Goal: Information Seeking & Learning: Learn about a topic

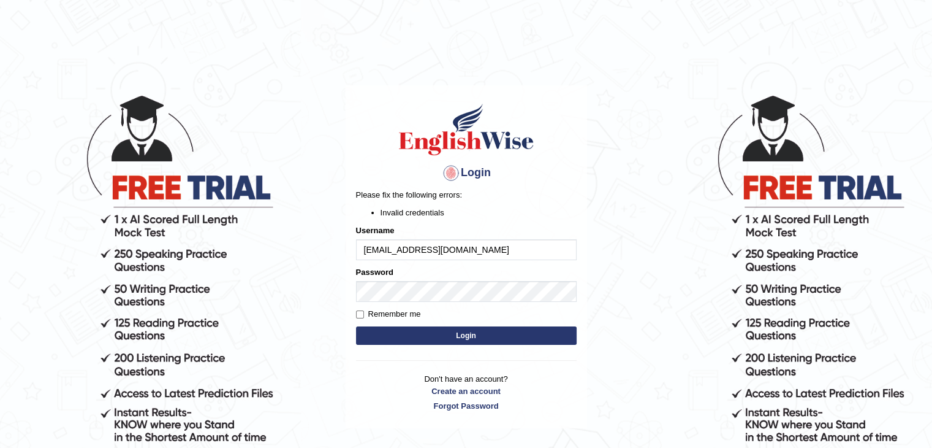
click at [375, 337] on button "Login" at bounding box center [466, 335] width 221 height 18
click at [498, 255] on input "tamanna.ssmc.36@gmail.com" at bounding box center [466, 249] width 221 height 21
type input "tamanna05"
click at [431, 337] on button "Login" at bounding box center [466, 335] width 221 height 18
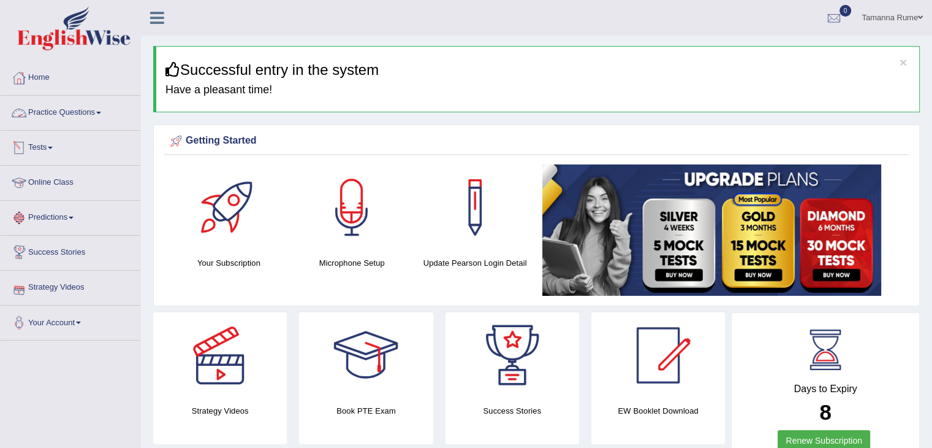
click at [49, 112] on link "Practice Questions" at bounding box center [71, 111] width 140 height 31
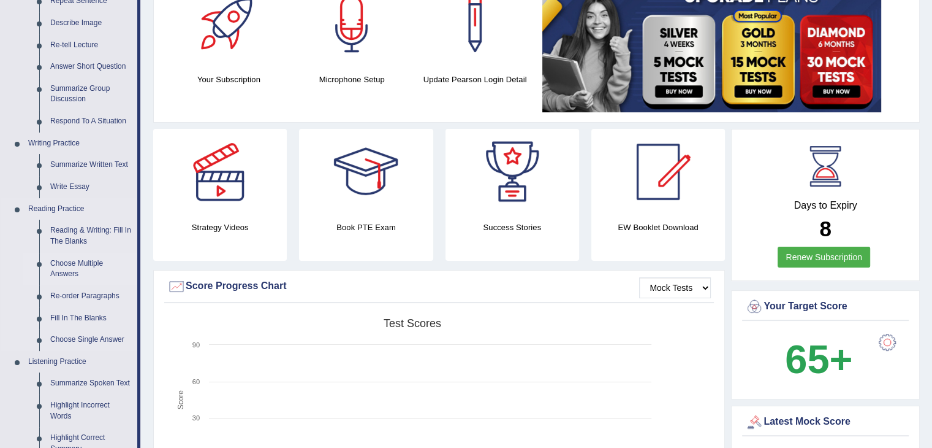
scroll to position [184, 0]
click at [50, 208] on link "Reading Practice" at bounding box center [80, 208] width 115 height 22
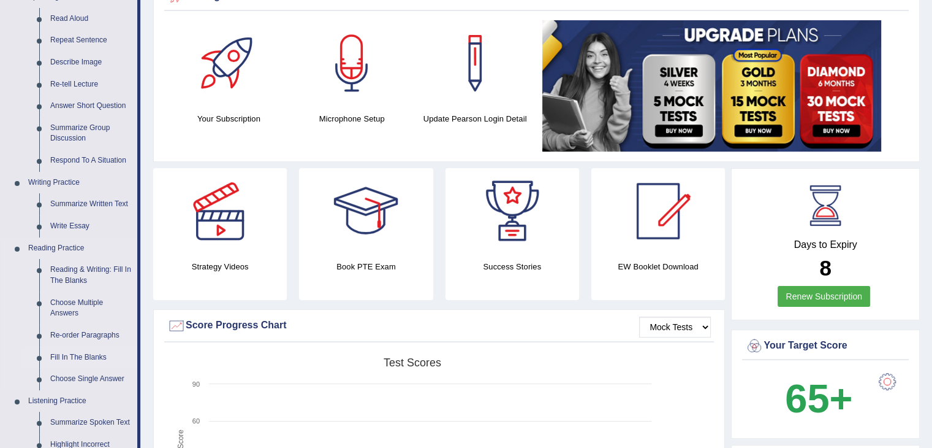
scroll to position [184, 0]
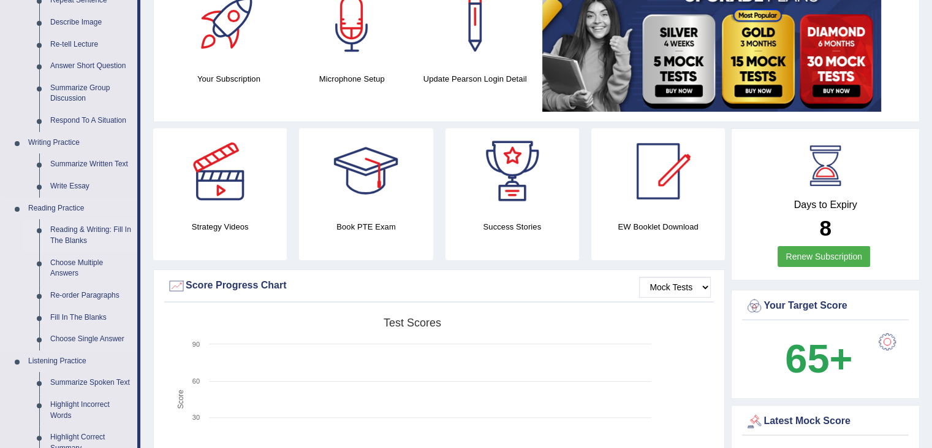
click at [67, 234] on link "Reading & Writing: Fill In The Blanks" at bounding box center [91, 235] width 93 height 32
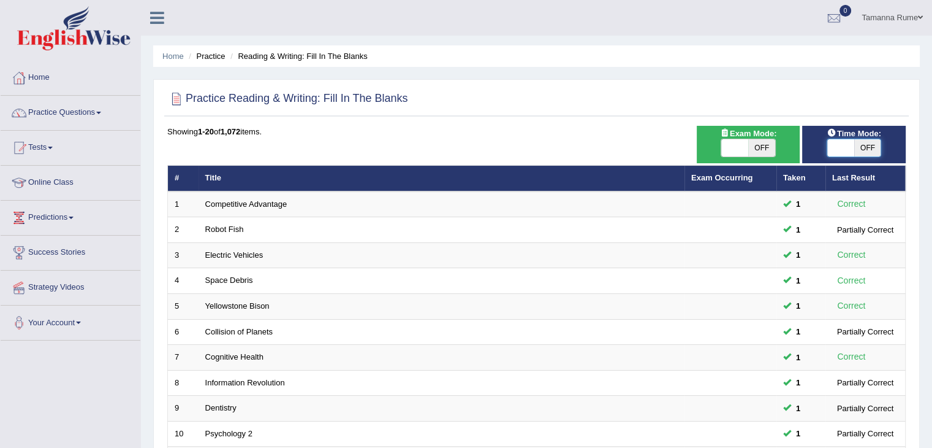
click at [834, 143] on span at bounding box center [841, 147] width 27 height 17
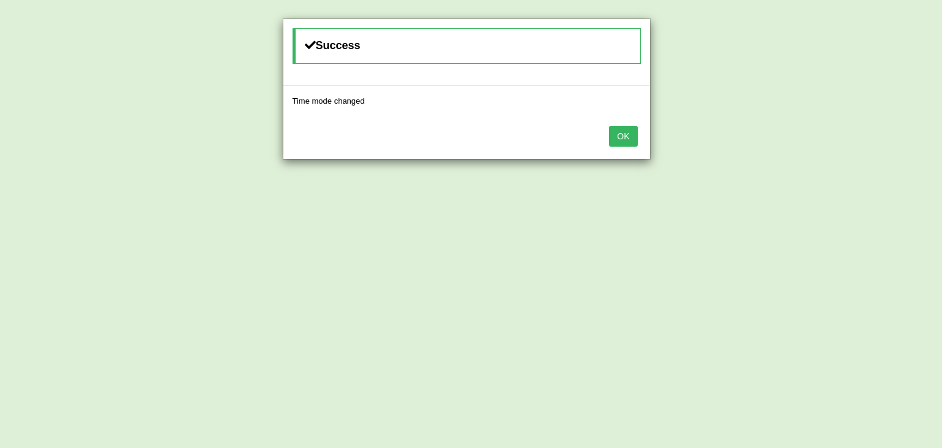
click at [615, 139] on button "OK" at bounding box center [623, 136] width 28 height 21
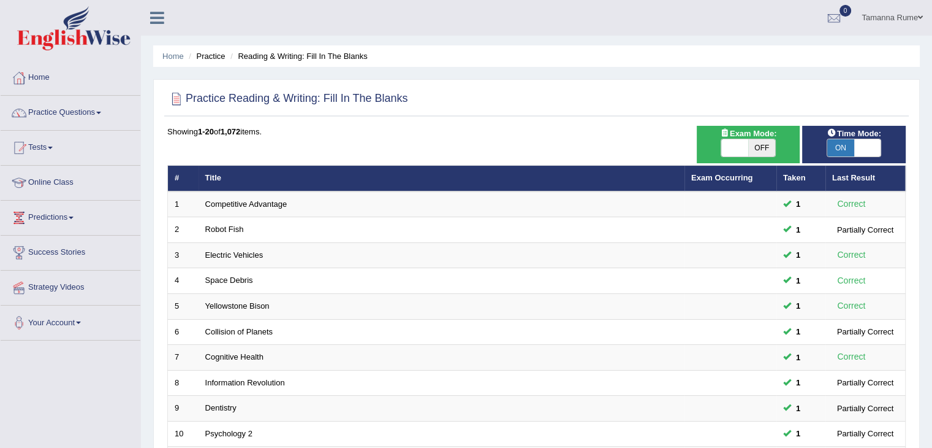
click at [867, 147] on span at bounding box center [868, 147] width 27 height 17
checkbox input "false"
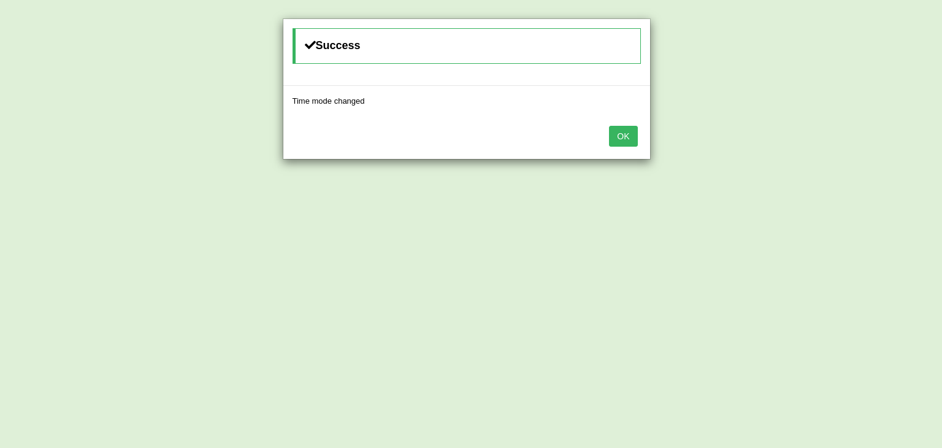
click at [630, 132] on button "OK" at bounding box center [623, 136] width 28 height 21
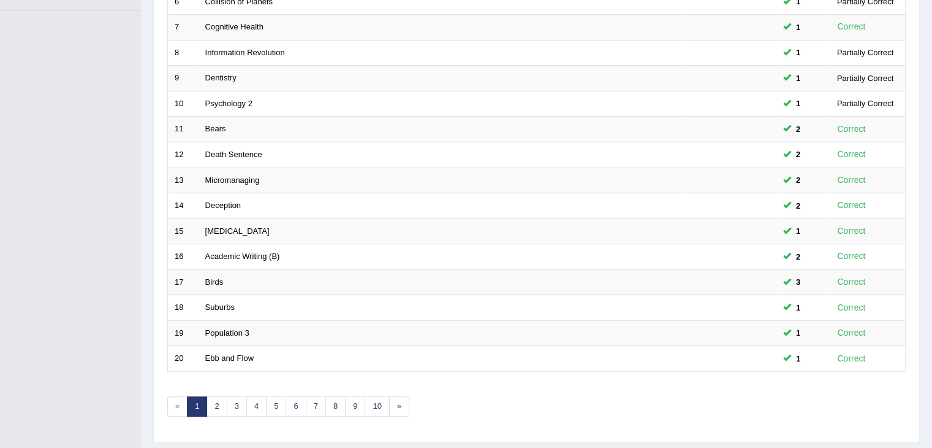
scroll to position [360, 0]
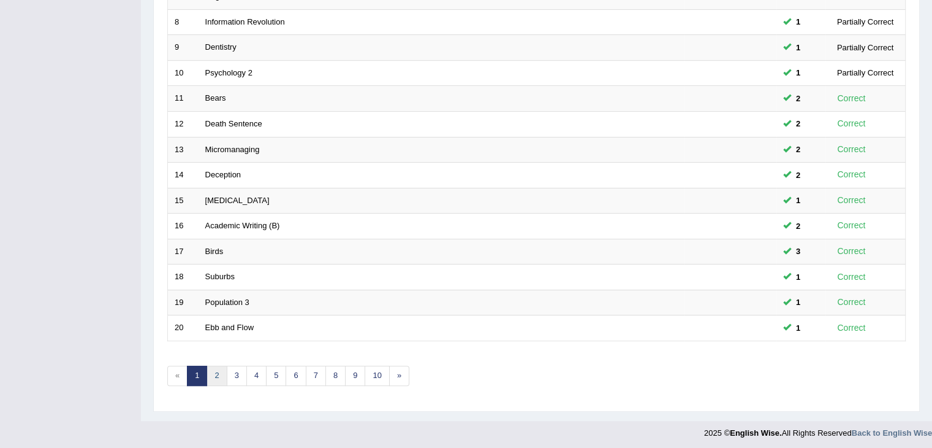
click at [213, 370] on link "2" at bounding box center [217, 375] width 20 height 20
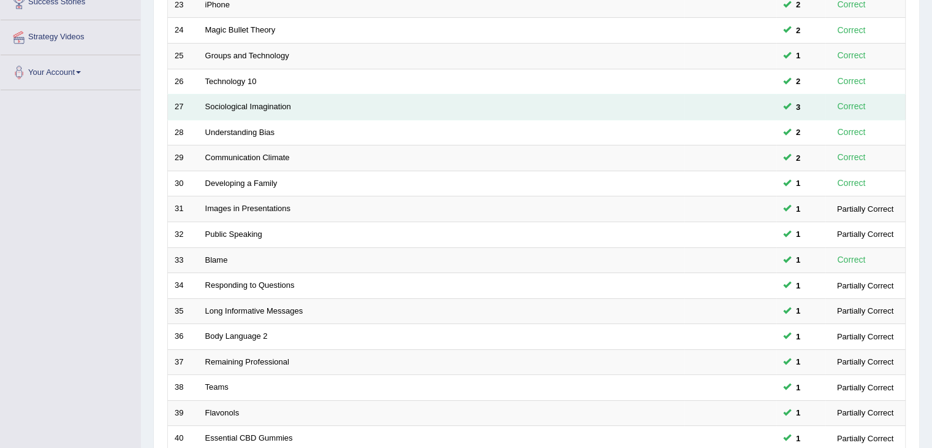
scroll to position [360, 0]
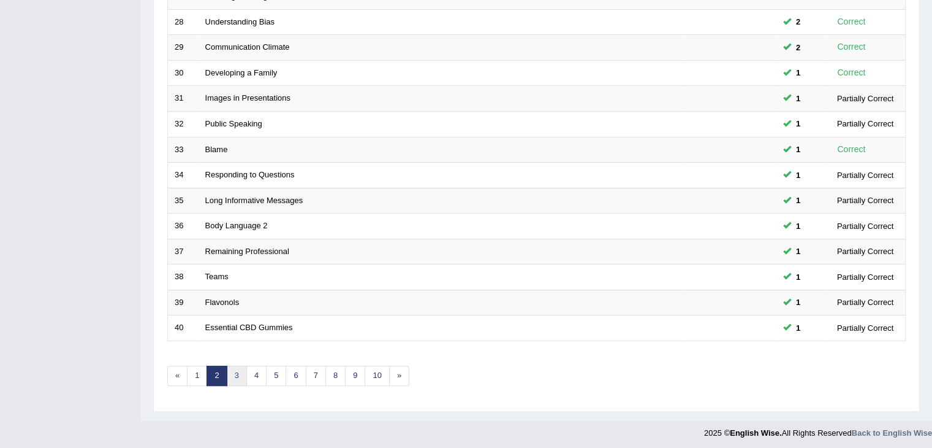
click at [232, 368] on link "3" at bounding box center [237, 375] width 20 height 20
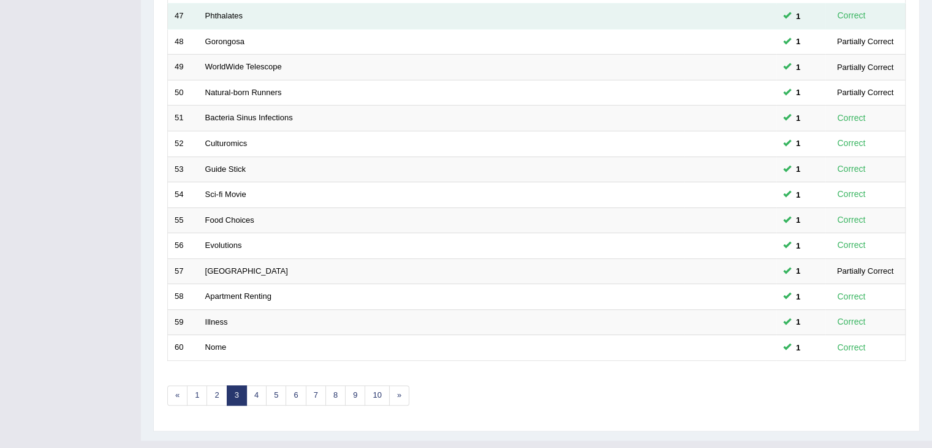
scroll to position [360, 0]
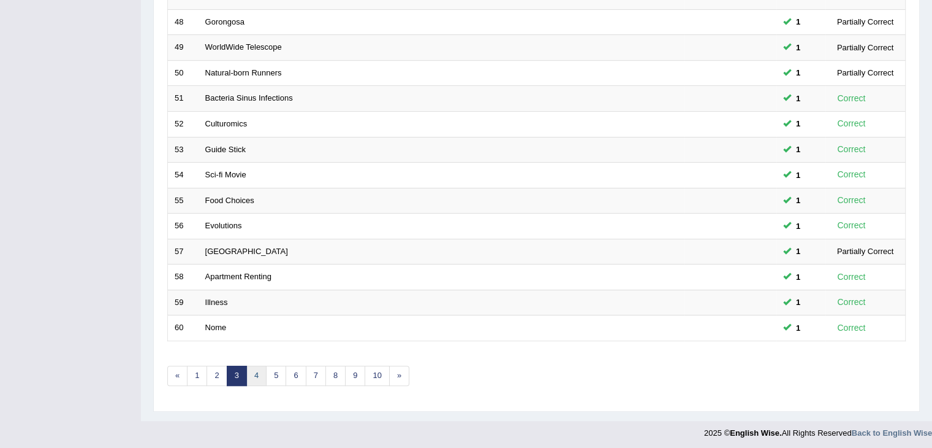
click at [253, 375] on link "4" at bounding box center [256, 375] width 20 height 20
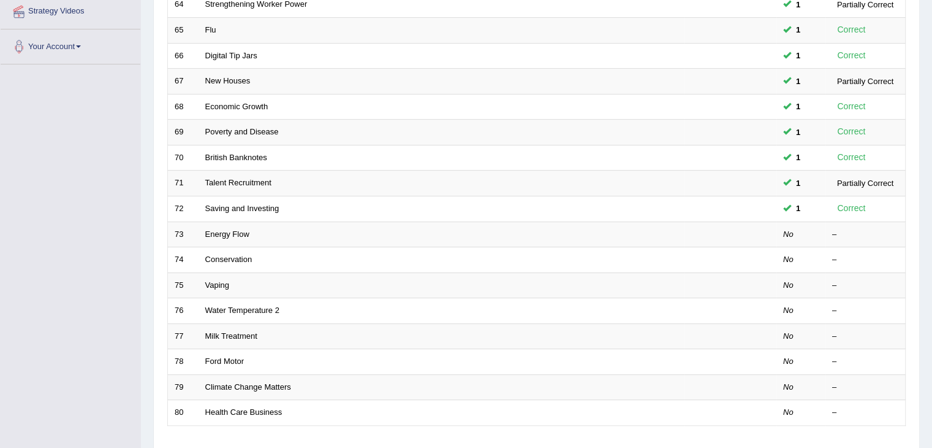
scroll to position [307, 0]
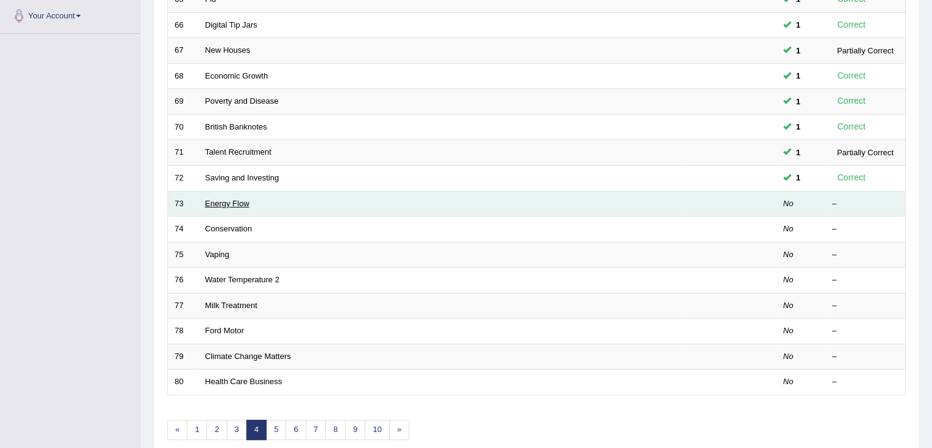
click at [232, 199] on link "Energy Flow" at bounding box center [227, 203] width 44 height 9
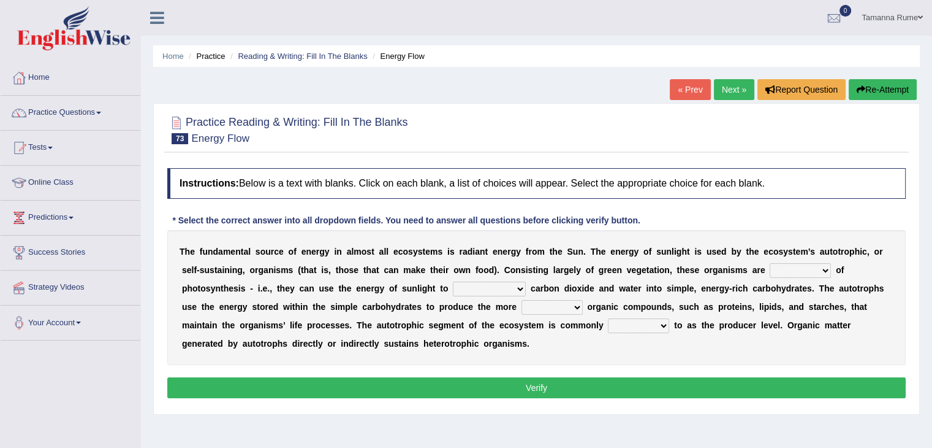
click at [829, 268] on select "aware capable proud guilty" at bounding box center [800, 270] width 61 height 15
click at [689, 354] on div "T h e f u n d a m e n t a l s o u r c e o f e n e r g y i n a l m o s t a l l e…" at bounding box center [536, 297] width 739 height 135
click at [819, 268] on select "aware capable proud guilty" at bounding box center [800, 270] width 61 height 15
click at [817, 267] on select "aware capable proud guilty" at bounding box center [800, 270] width 61 height 15
click at [825, 270] on select "aware capable proud guilty" at bounding box center [800, 270] width 61 height 15
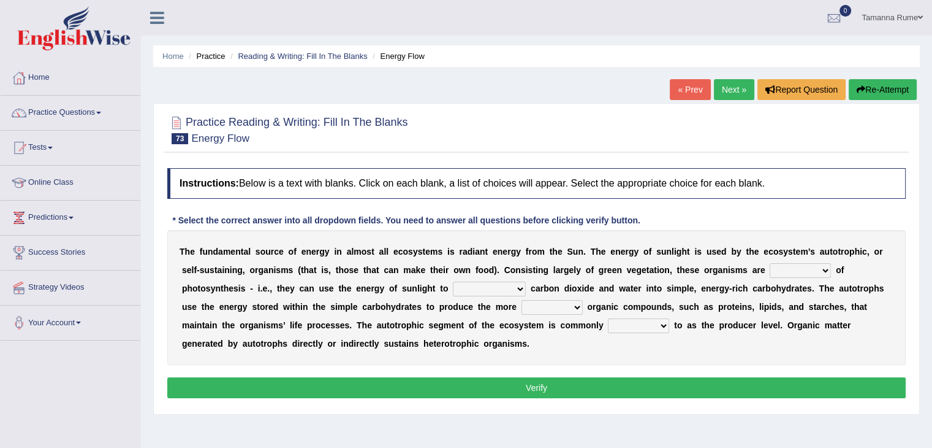
select select "capable"
click at [770, 263] on select "aware capable proud guilty" at bounding box center [800, 270] width 61 height 15
click at [824, 264] on select "aware capable proud guilty" at bounding box center [800, 270] width 61 height 15
click at [770, 263] on select "aware capable proud guilty" at bounding box center [800, 270] width 61 height 15
click at [517, 289] on select "communicate build convert force" at bounding box center [489, 288] width 73 height 15
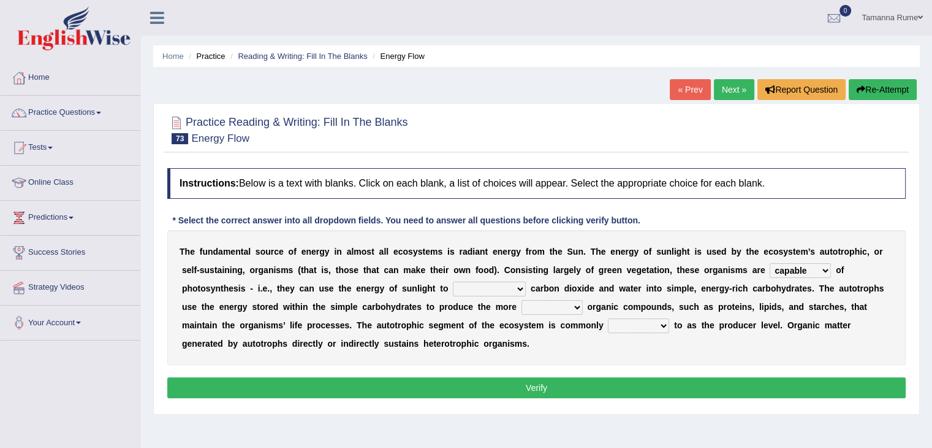
select select "convert"
click at [453, 281] on select "communicate build convert force" at bounding box center [489, 288] width 73 height 15
click at [570, 303] on select "normal complex authentic futile" at bounding box center [552, 307] width 61 height 15
select select "complex"
click at [522, 300] on select "normal complex authentic futile" at bounding box center [552, 307] width 61 height 15
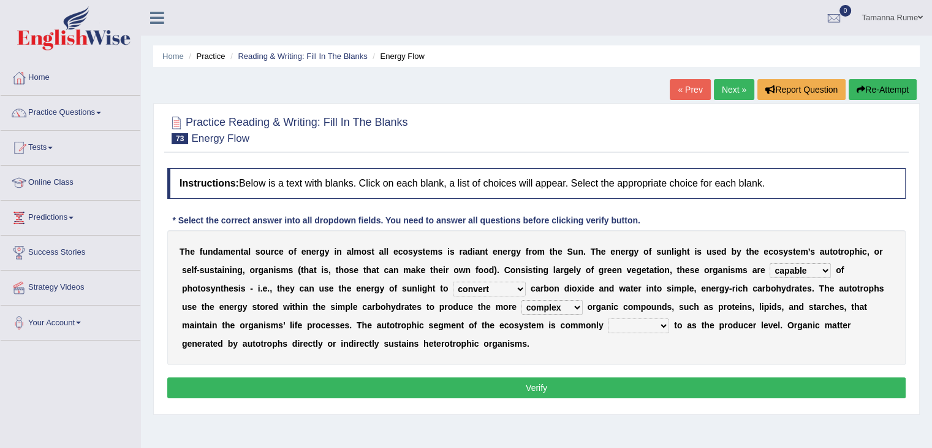
click at [659, 324] on select "made known provided referred" at bounding box center [638, 325] width 61 height 15
select select "known"
click at [608, 318] on select "made known provided referred" at bounding box center [638, 325] width 61 height 15
click at [463, 379] on button "Verify" at bounding box center [536, 387] width 739 height 21
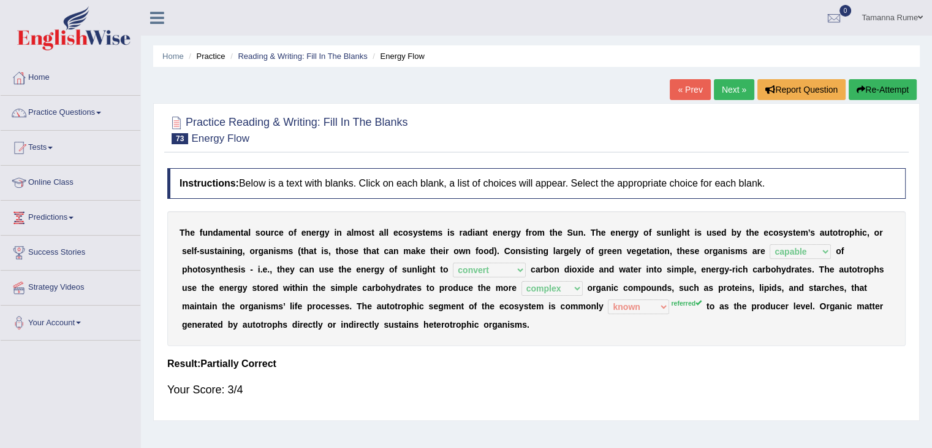
click at [724, 91] on link "Next »" at bounding box center [734, 89] width 40 height 21
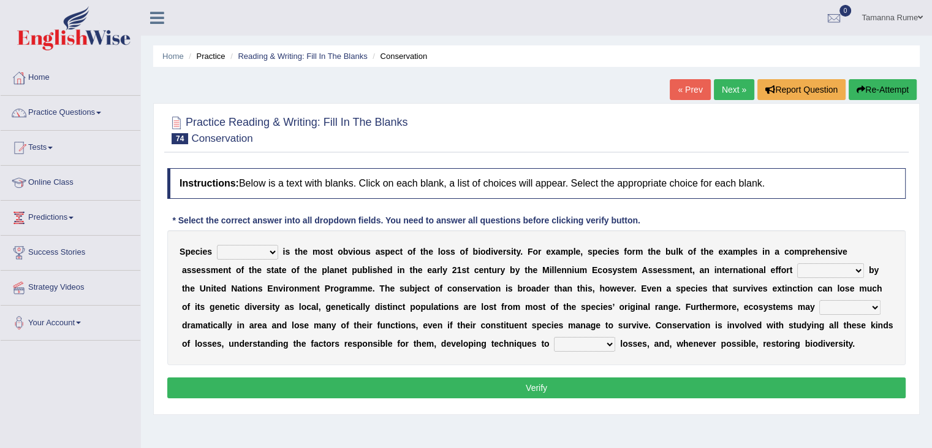
click at [263, 250] on select "richness extinction migration diversity" at bounding box center [247, 252] width 61 height 15
select select "extinction"
click at [217, 245] on select "richness extinction migration diversity" at bounding box center [247, 252] width 61 height 15
click at [853, 268] on select "confounded consulted converted coordinated" at bounding box center [831, 270] width 67 height 15
select select "coordinated"
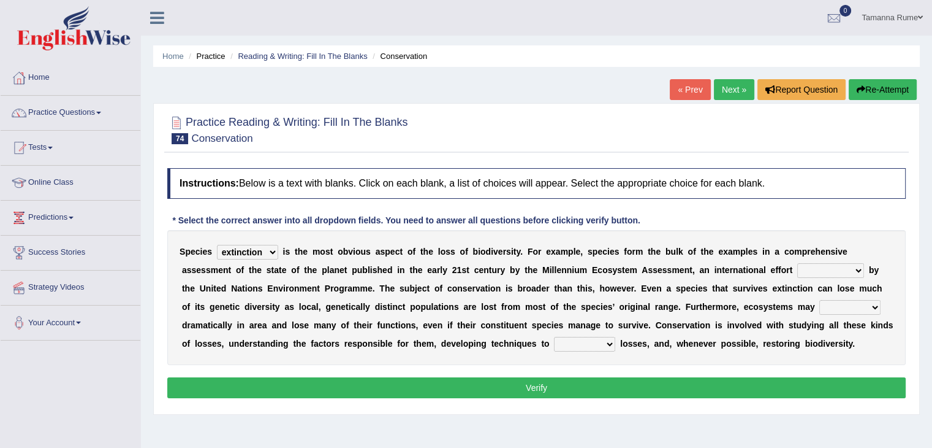
click at [798, 263] on select "confounded consulted converted coordinated" at bounding box center [831, 270] width 67 height 15
click at [875, 307] on select "expand remain shrink extend" at bounding box center [850, 307] width 61 height 15
click at [820, 300] on select "expand remain shrink extend" at bounding box center [850, 307] width 61 height 15
click at [869, 308] on select "expand remain shrink extend" at bounding box center [850, 307] width 61 height 15
select select "remain"
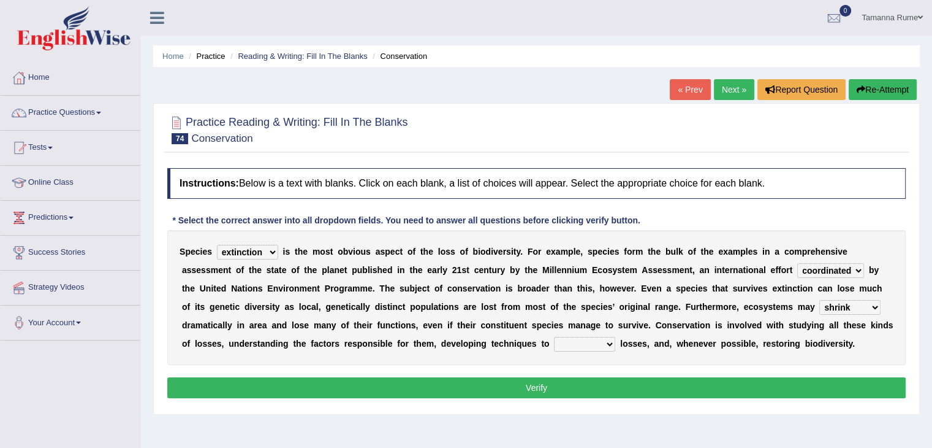
click at [820, 300] on select "expand remain shrink extend" at bounding box center [850, 307] width 61 height 15
click at [606, 339] on select "prevent praise accelerate prompt" at bounding box center [584, 344] width 61 height 15
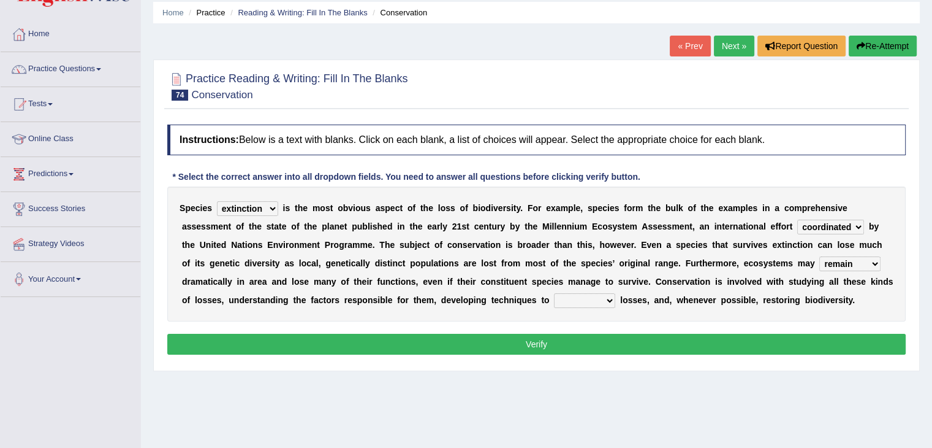
scroll to position [196, 0]
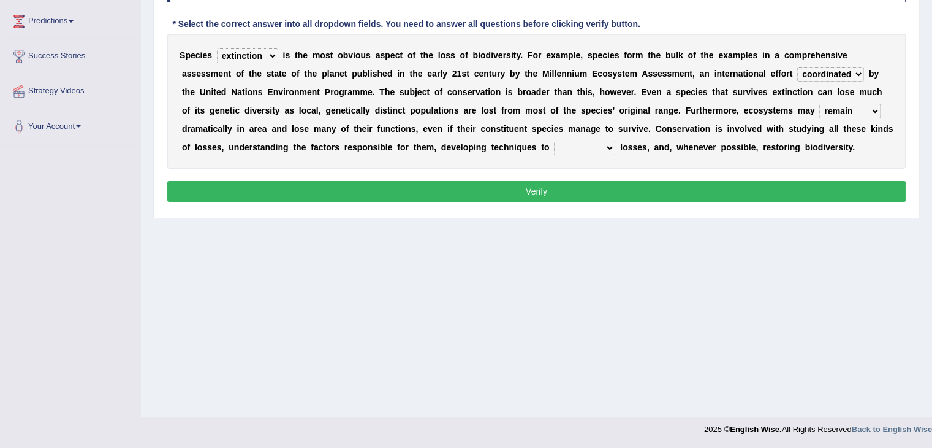
click at [606, 148] on select "prevent praise accelerate prompt" at bounding box center [584, 147] width 61 height 15
click at [504, 192] on button "Verify" at bounding box center [536, 191] width 739 height 21
click at [511, 188] on button "Verify" at bounding box center [536, 191] width 739 height 21
click at [568, 186] on button "Verify" at bounding box center [536, 191] width 739 height 21
click at [603, 147] on select "prevent praise accelerate prompt" at bounding box center [584, 147] width 61 height 15
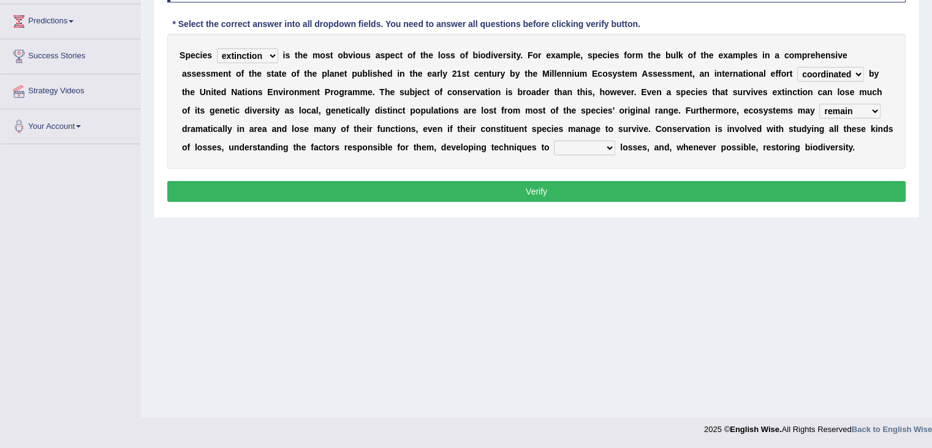
select select "prevent"
click at [554, 140] on select "prevent praise accelerate prompt" at bounding box center [584, 147] width 61 height 15
click at [559, 183] on button "Verify" at bounding box center [536, 191] width 739 height 21
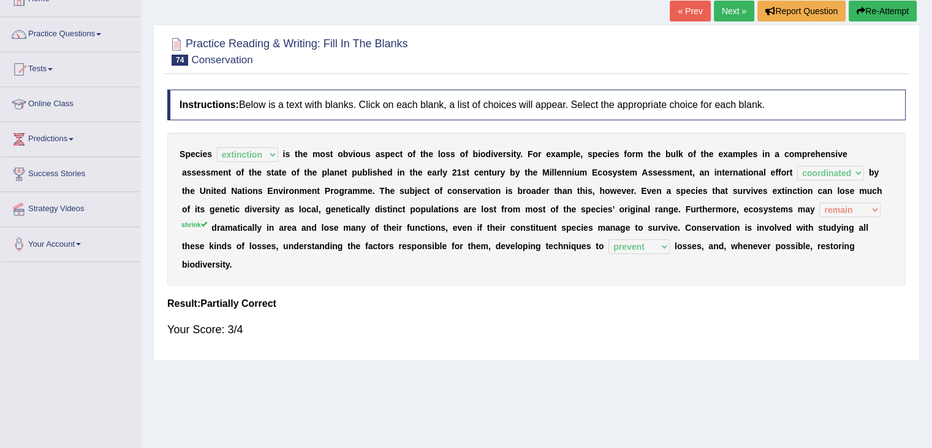
scroll to position [74, 0]
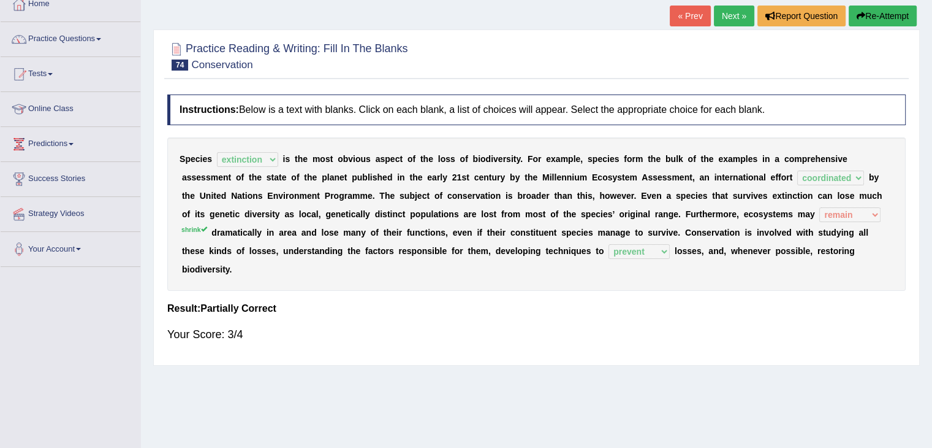
click at [730, 15] on link "Next »" at bounding box center [734, 16] width 40 height 21
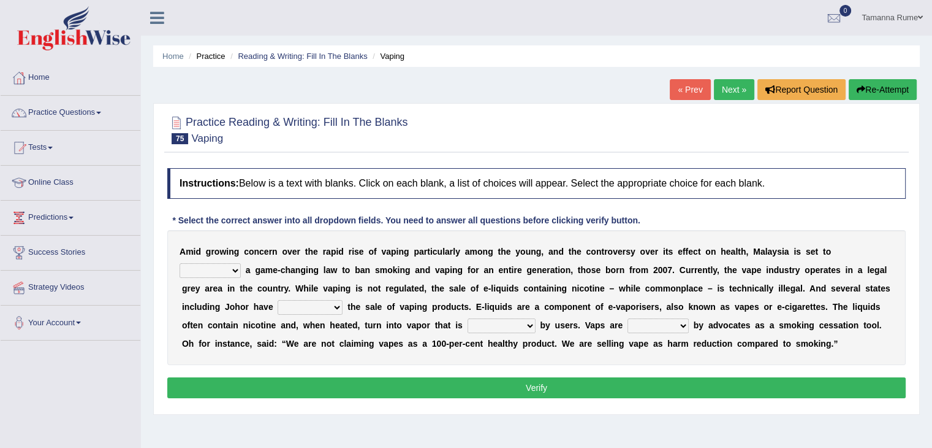
click at [231, 270] on select "introduce adapt lift enroll" at bounding box center [210, 270] width 61 height 15
select select "introduce"
click at [180, 263] on select "introduce adapt lift enroll" at bounding box center [210, 270] width 61 height 15
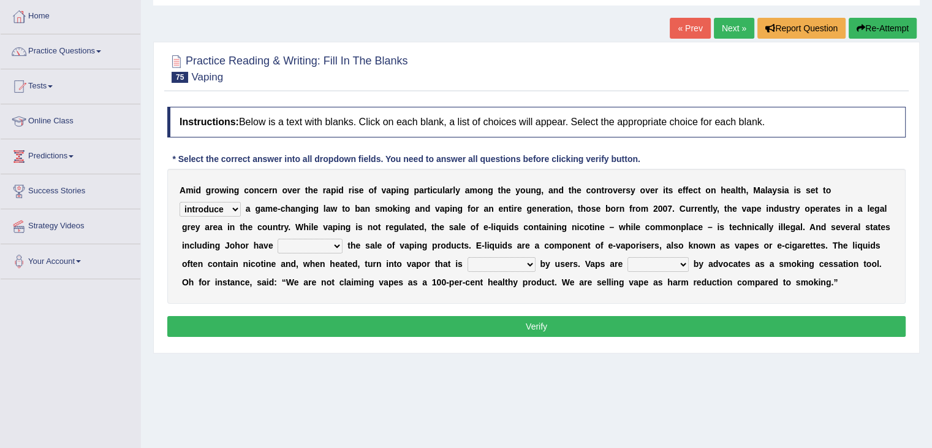
click at [338, 243] on select "proposed proliferated prohibited promoted" at bounding box center [310, 245] width 65 height 15
select select "prohibited"
click at [278, 238] on select "proposed proliferated prohibited promoted" at bounding box center [310, 245] width 65 height 15
click at [530, 265] on select "comprised inhaled compressed exhaled" at bounding box center [502, 264] width 68 height 15
select select "inhaled"
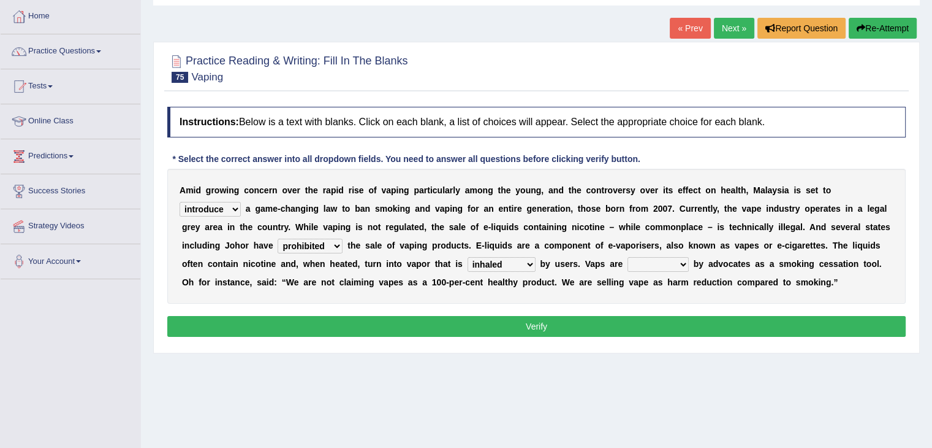
click at [468, 257] on select "comprised inhaled compressed exhaled" at bounding box center [502, 264] width 68 height 15
click at [671, 263] on select "touted despised criticized destroyed" at bounding box center [658, 264] width 61 height 15
click at [628, 257] on select "touted despised criticized destroyed" at bounding box center [658, 264] width 61 height 15
click at [672, 261] on select "touted despised criticized destroyed" at bounding box center [658, 264] width 61 height 15
select select "criticized"
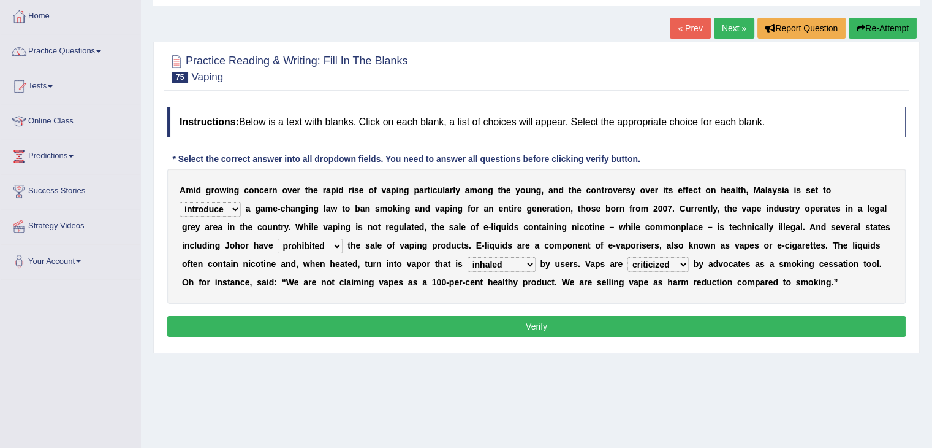
click at [628, 257] on select "touted despised criticized destroyed" at bounding box center [658, 264] width 61 height 15
click at [585, 320] on button "Verify" at bounding box center [536, 326] width 739 height 21
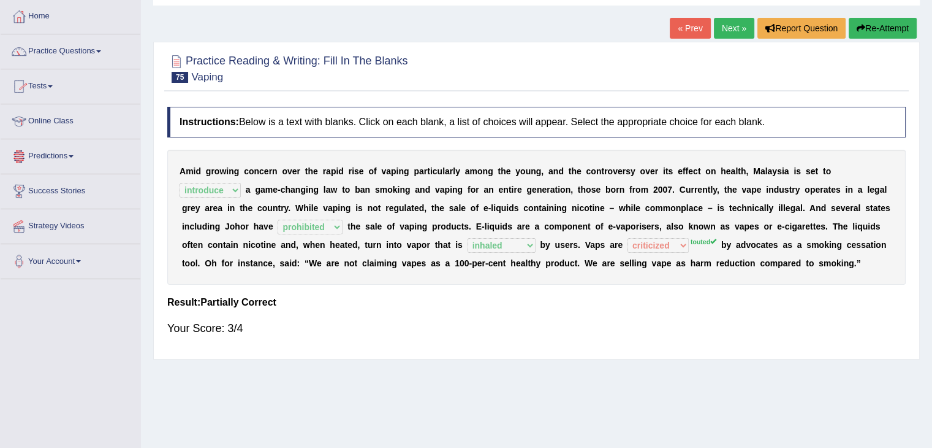
click at [71, 45] on link "Practice Questions" at bounding box center [71, 49] width 140 height 31
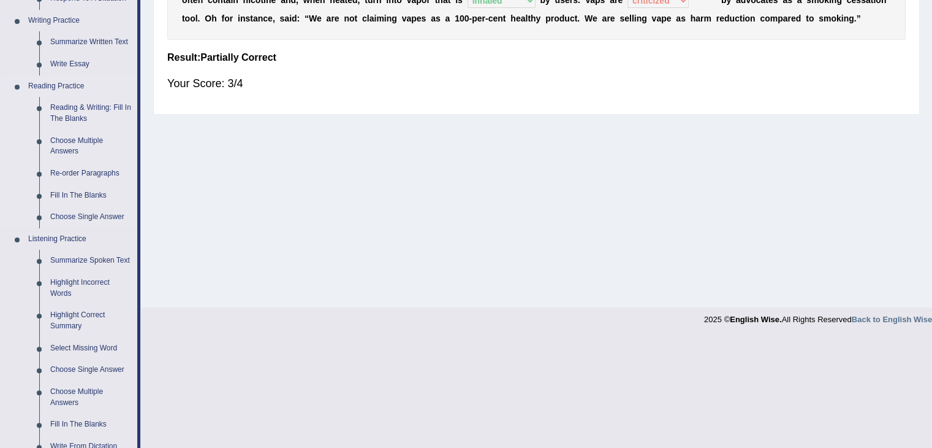
scroll to position [307, 0]
click at [67, 169] on link "Re-order Paragraphs" at bounding box center [91, 173] width 93 height 22
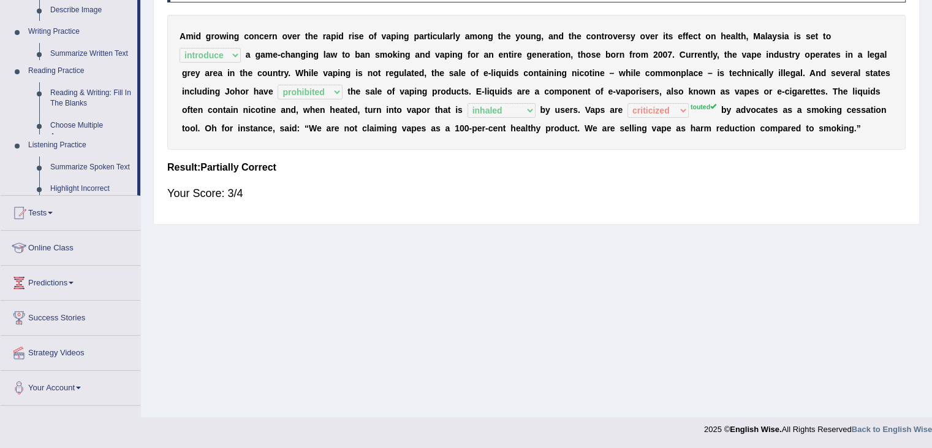
scroll to position [196, 0]
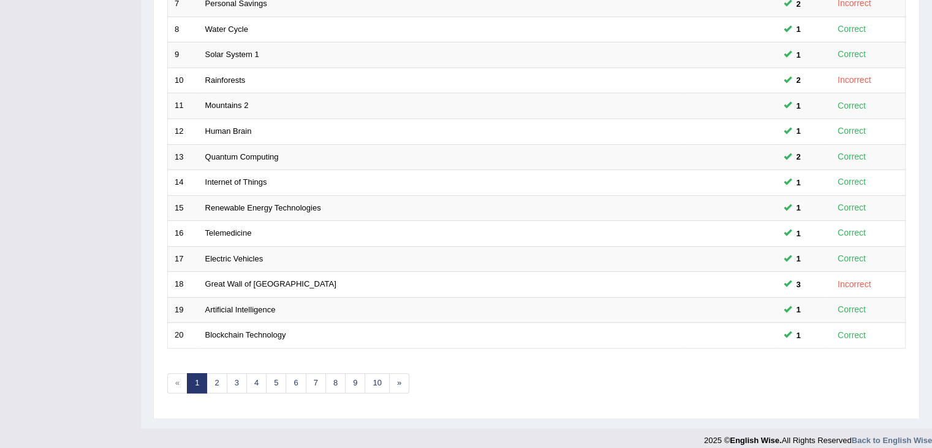
scroll to position [360, 0]
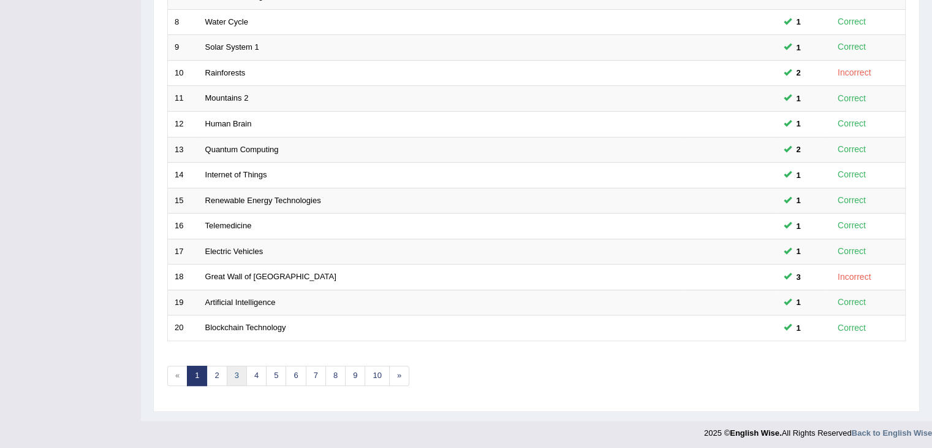
click at [233, 373] on link "3" at bounding box center [237, 375] width 20 height 20
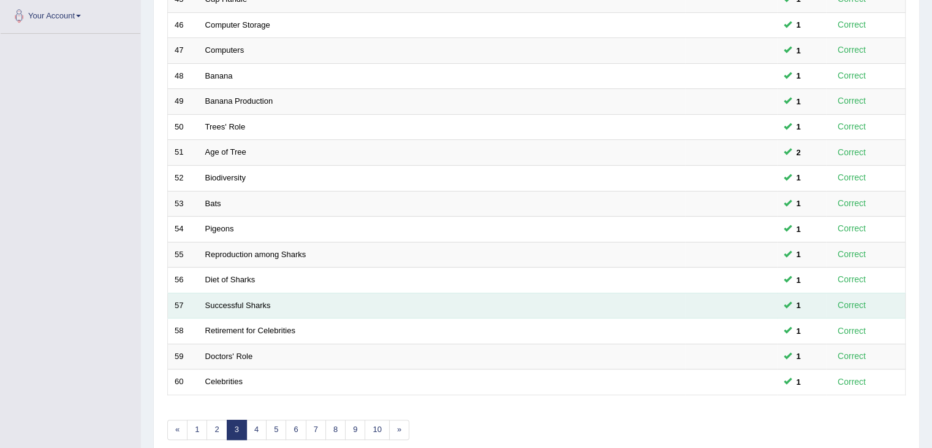
scroll to position [360, 0]
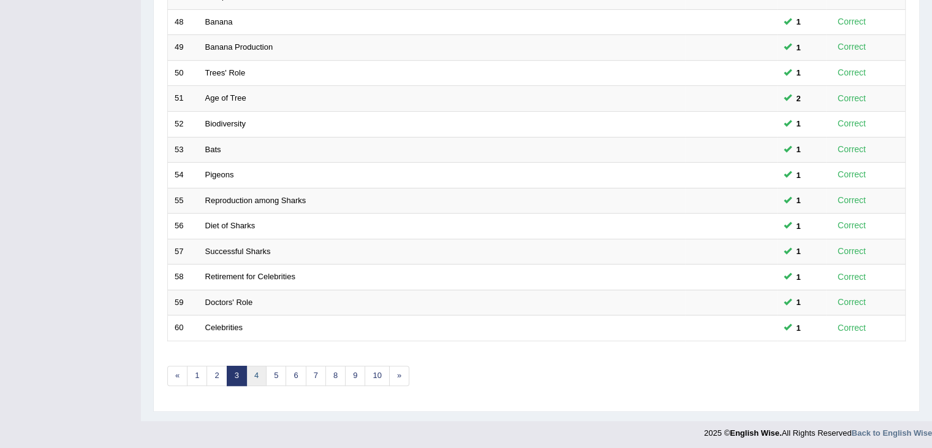
click at [250, 378] on link "4" at bounding box center [256, 375] width 20 height 20
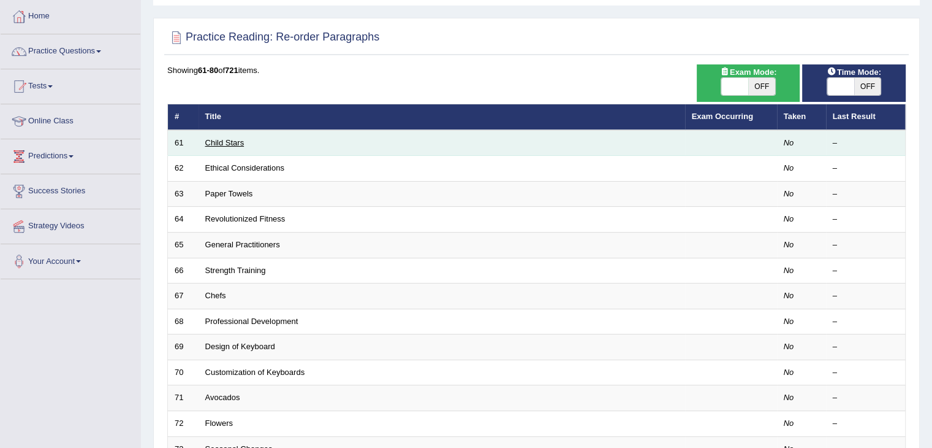
click at [231, 143] on link "Child Stars" at bounding box center [224, 142] width 39 height 9
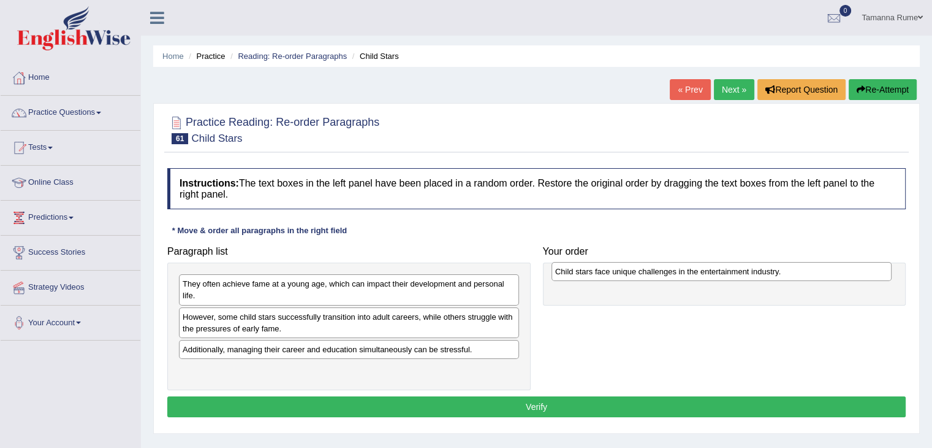
drag, startPoint x: 287, startPoint y: 318, endPoint x: 660, endPoint y: 273, distance: 375.4
click at [660, 273] on div "Child stars face unique challenges in the entertainment industry." at bounding box center [722, 271] width 340 height 19
click at [223, 292] on div "They often achieve fame at a young age, which can impact their development and …" at bounding box center [349, 289] width 340 height 31
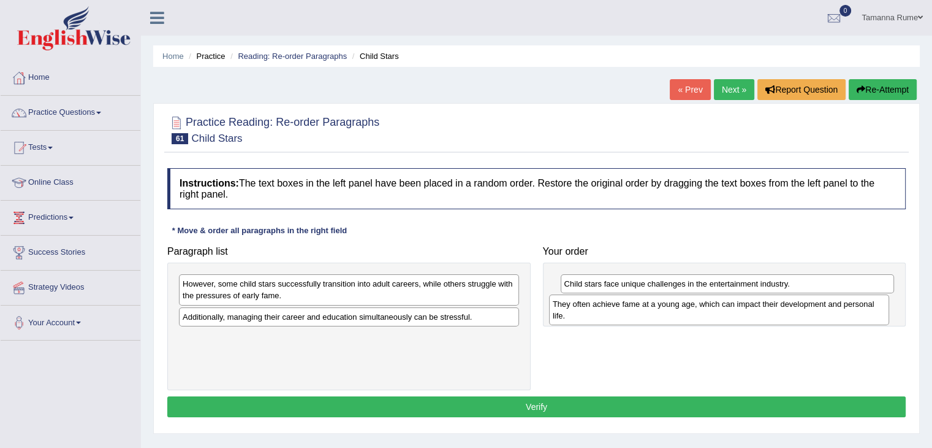
drag, startPoint x: 238, startPoint y: 287, endPoint x: 608, endPoint y: 307, distance: 370.8
click at [608, 307] on div "They often achieve fame at a young age, which can impact their development and …" at bounding box center [719, 309] width 340 height 31
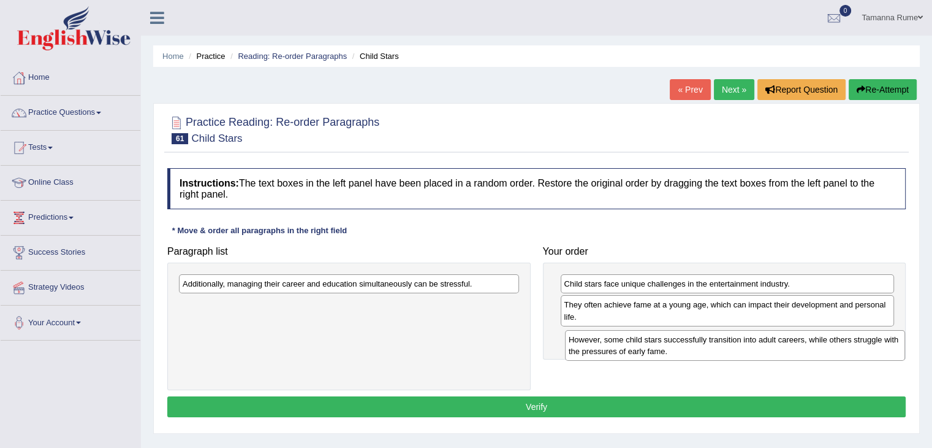
drag, startPoint x: 281, startPoint y: 289, endPoint x: 667, endPoint y: 345, distance: 390.2
click at [667, 345] on div "However, some child stars successfully transition into adult careers, while oth…" at bounding box center [735, 345] width 340 height 31
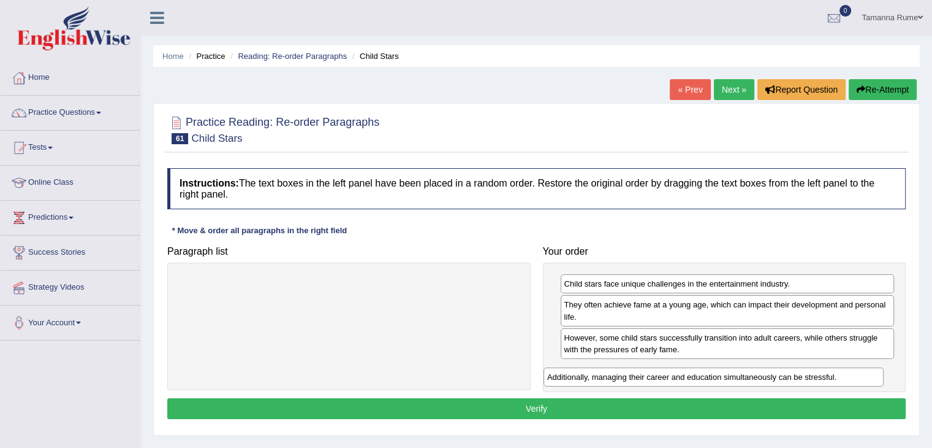
drag, startPoint x: 418, startPoint y: 280, endPoint x: 783, endPoint y: 373, distance: 376.5
click at [783, 373] on div "Additionally, managing their career and education simultaneously can be stressf…" at bounding box center [714, 376] width 340 height 19
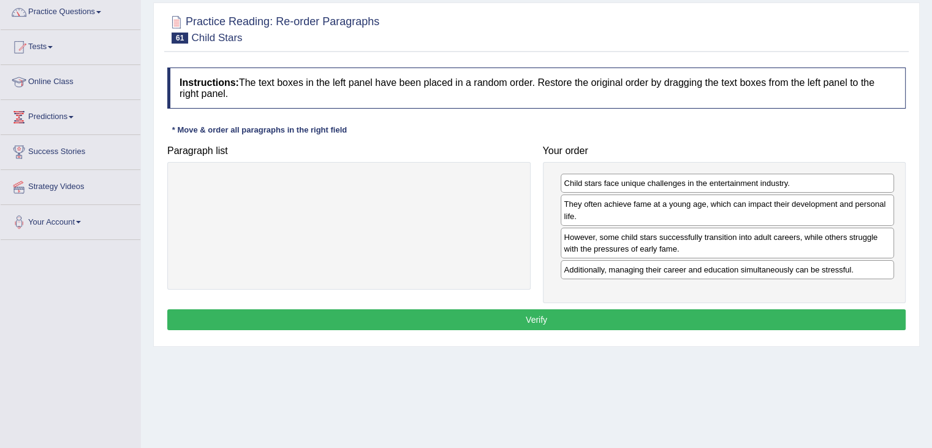
scroll to position [123, 0]
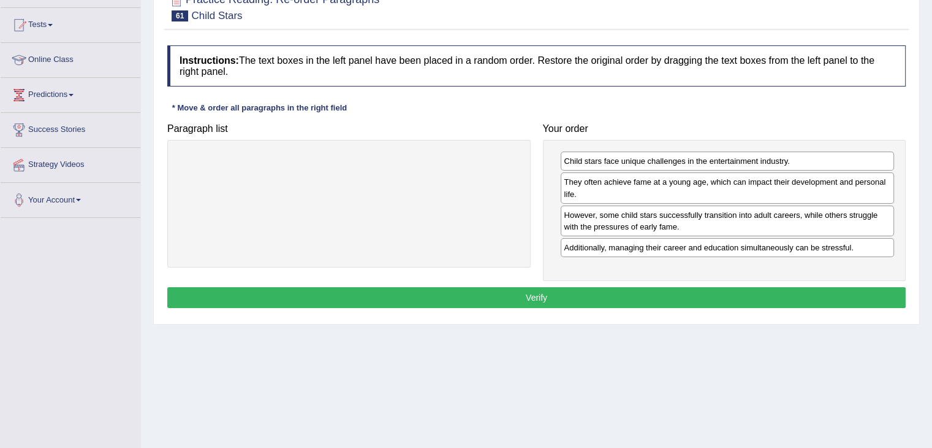
click at [431, 297] on button "Verify" at bounding box center [536, 297] width 739 height 21
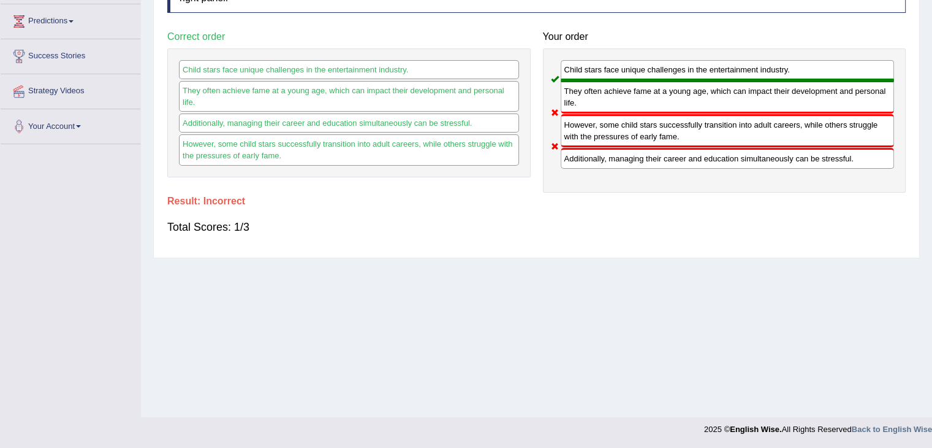
scroll to position [0, 0]
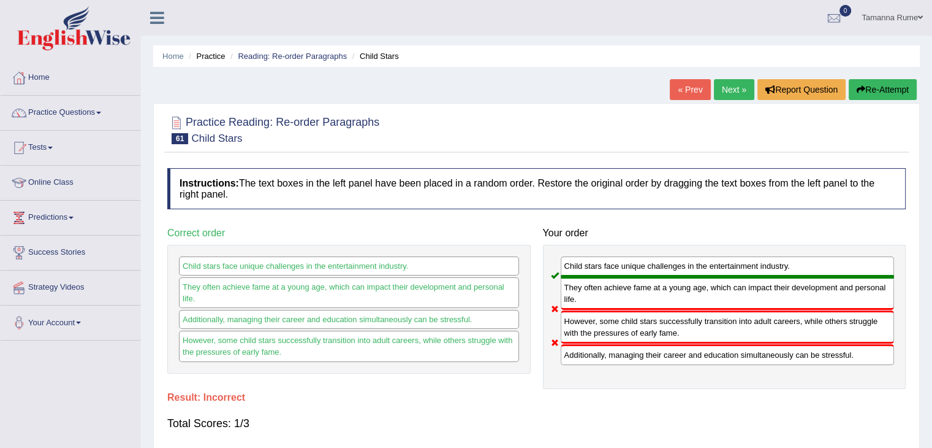
click at [723, 94] on link "Next »" at bounding box center [734, 89] width 40 height 21
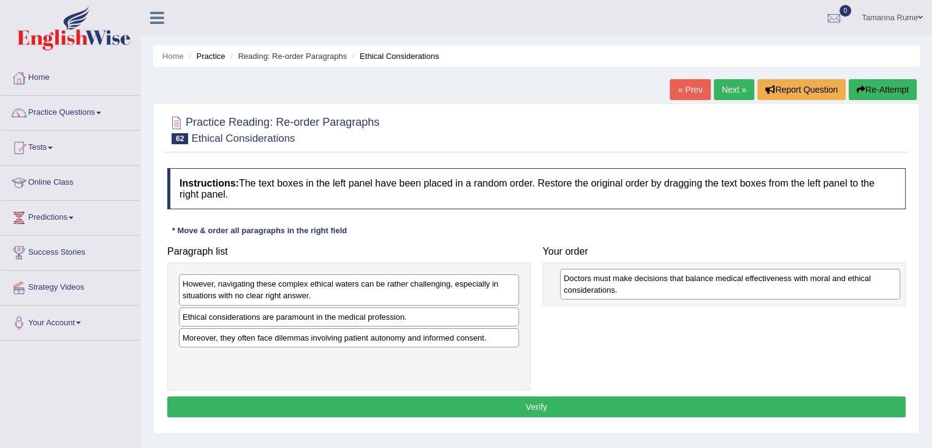
drag, startPoint x: 226, startPoint y: 283, endPoint x: 608, endPoint y: 277, distance: 381.4
click at [608, 277] on div "Doctors must make decisions that balance medical effectiveness with moral and e…" at bounding box center [730, 284] width 340 height 31
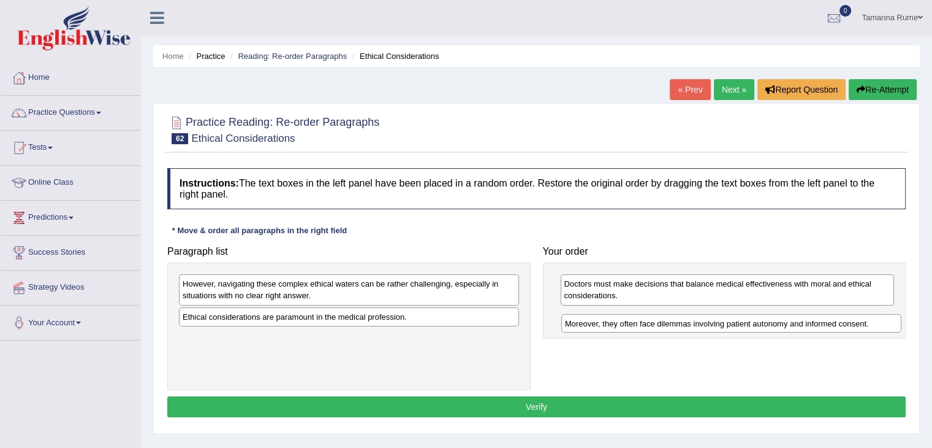
drag, startPoint x: 275, startPoint y: 340, endPoint x: 657, endPoint y: 327, distance: 382.8
click at [657, 327] on div "Moreover, they often face dilemmas involving patient autonomy and informed cons…" at bounding box center [732, 323] width 340 height 19
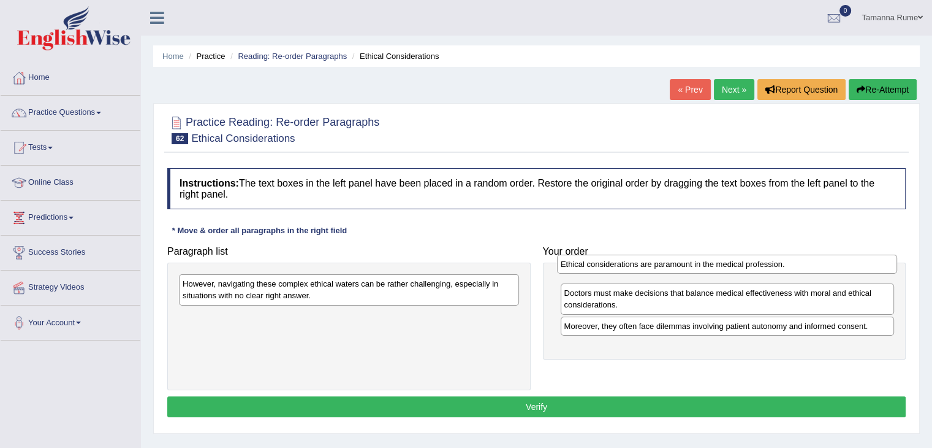
drag, startPoint x: 196, startPoint y: 316, endPoint x: 571, endPoint y: 264, distance: 378.8
click at [571, 264] on div "Ethical considerations are paramount in the medical profession." at bounding box center [727, 263] width 340 height 19
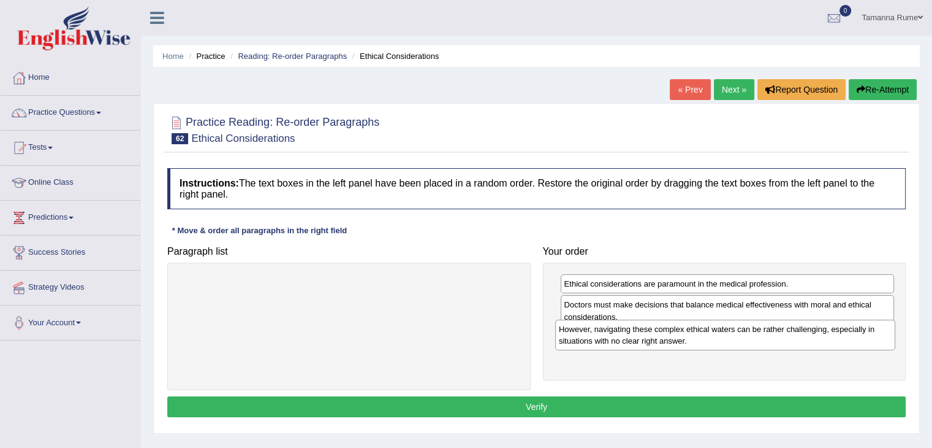
drag, startPoint x: 239, startPoint y: 294, endPoint x: 616, endPoint y: 339, distance: 379.1
click at [616, 339] on div "However, navigating these complex ethical waters can be rather challenging, esp…" at bounding box center [725, 334] width 340 height 31
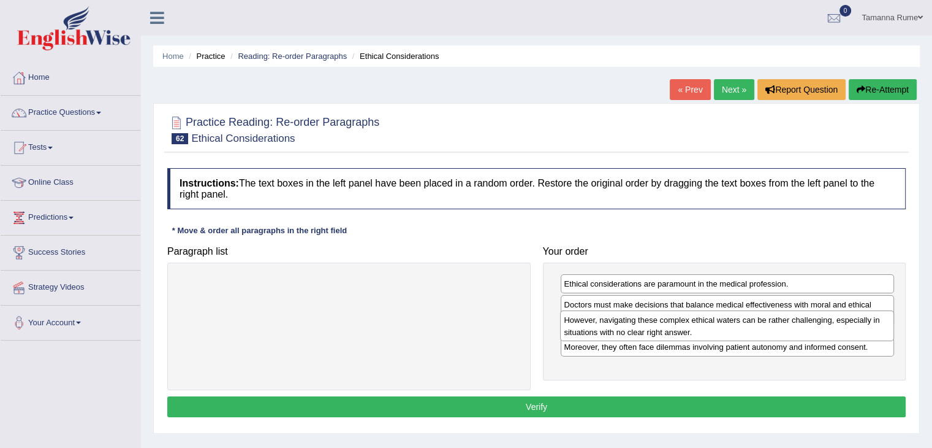
drag, startPoint x: 601, startPoint y: 367, endPoint x: 601, endPoint y: 324, distance: 43.5
click at [601, 324] on div "However, navigating these complex ethical waters can be rather challenging, esp…" at bounding box center [727, 325] width 334 height 31
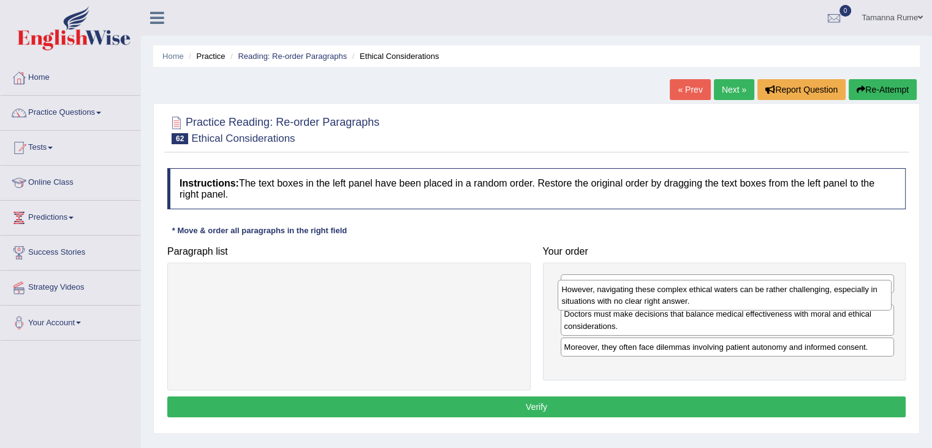
drag, startPoint x: 706, startPoint y: 337, endPoint x: 703, endPoint y: 289, distance: 47.9
click at [703, 289] on div "However, navigating these complex ethical waters can be rather challenging, esp…" at bounding box center [725, 295] width 334 height 31
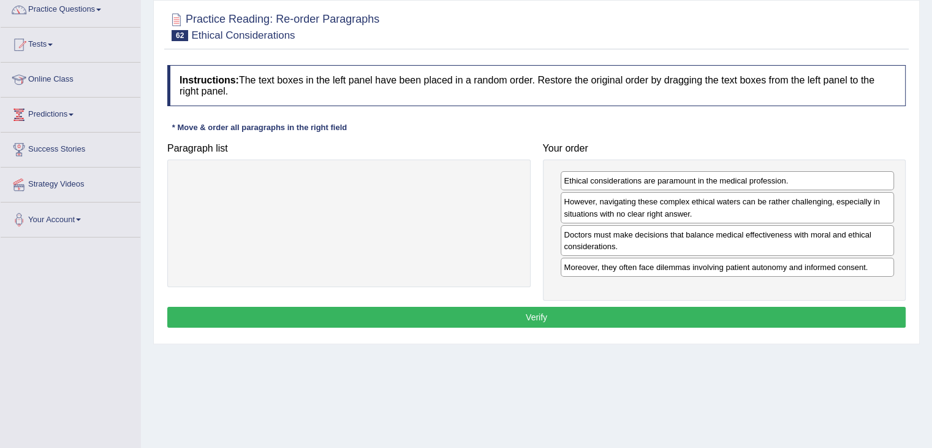
scroll to position [123, 0]
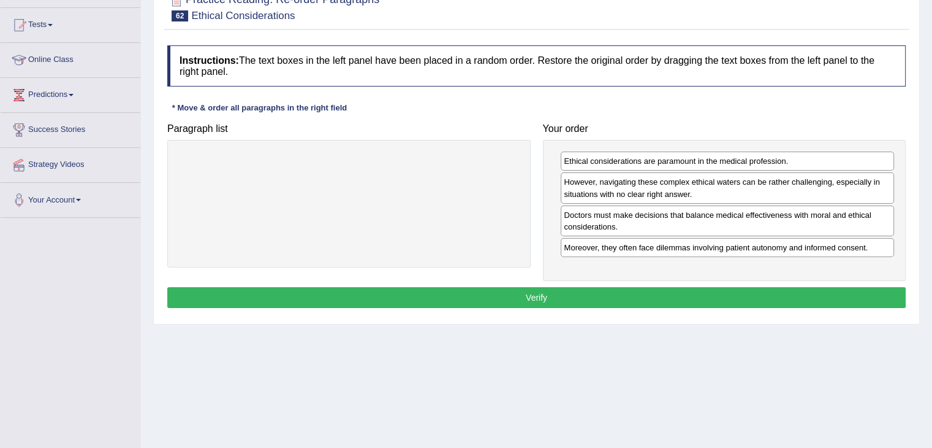
click at [397, 300] on button "Verify" at bounding box center [536, 297] width 739 height 21
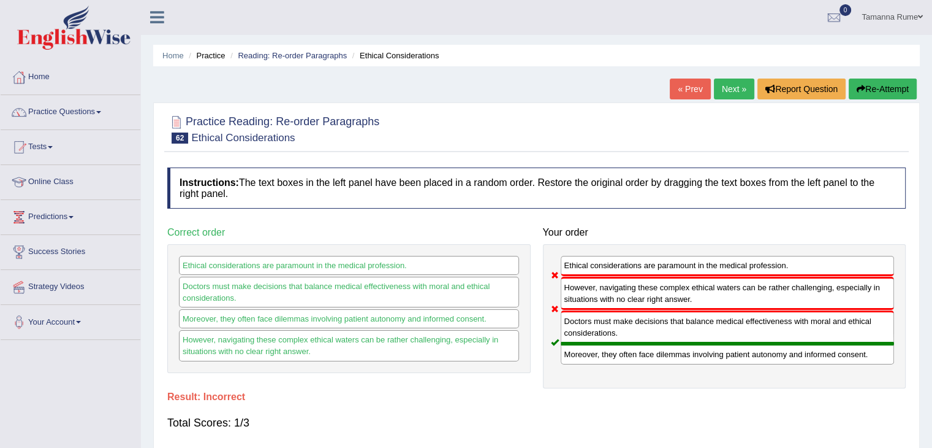
scroll to position [0, 0]
click at [730, 91] on link "Next »" at bounding box center [734, 89] width 40 height 21
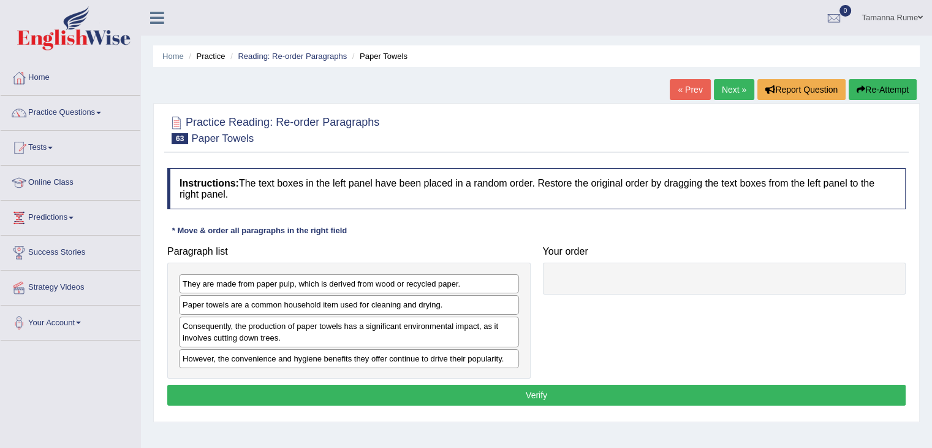
click at [191, 305] on div "Paper towels are a common household item used for cleaning and drying." at bounding box center [349, 304] width 340 height 19
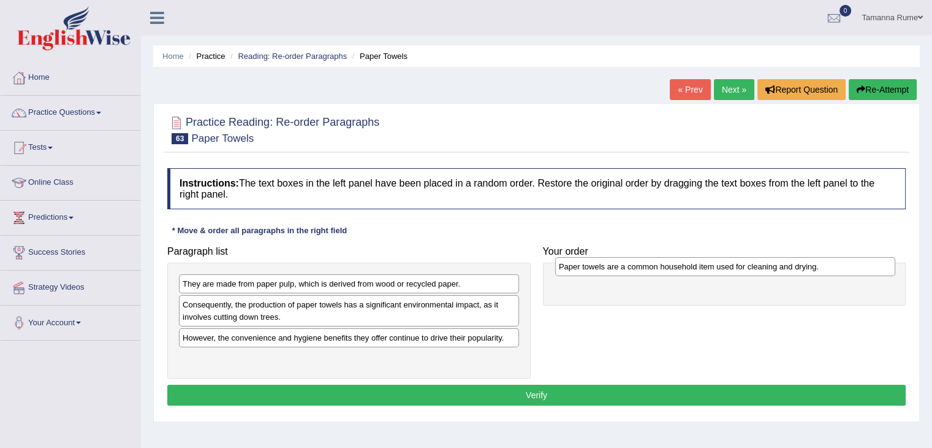
drag, startPoint x: 191, startPoint y: 305, endPoint x: 567, endPoint y: 266, distance: 378.4
click at [567, 266] on div "Paper towels are a common household item used for cleaning and drying." at bounding box center [725, 266] width 340 height 19
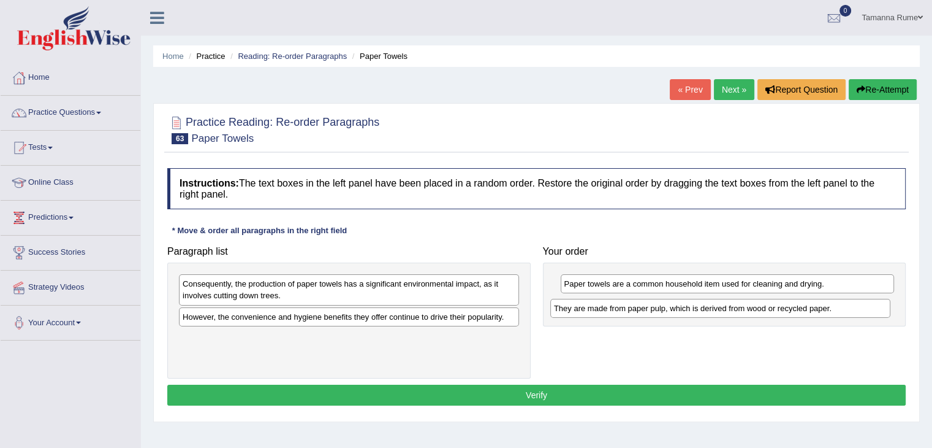
drag, startPoint x: 305, startPoint y: 278, endPoint x: 677, endPoint y: 303, distance: 372.3
click at [677, 303] on div "They are made from paper pulp, which is derived from wood or recycled paper." at bounding box center [721, 308] width 340 height 19
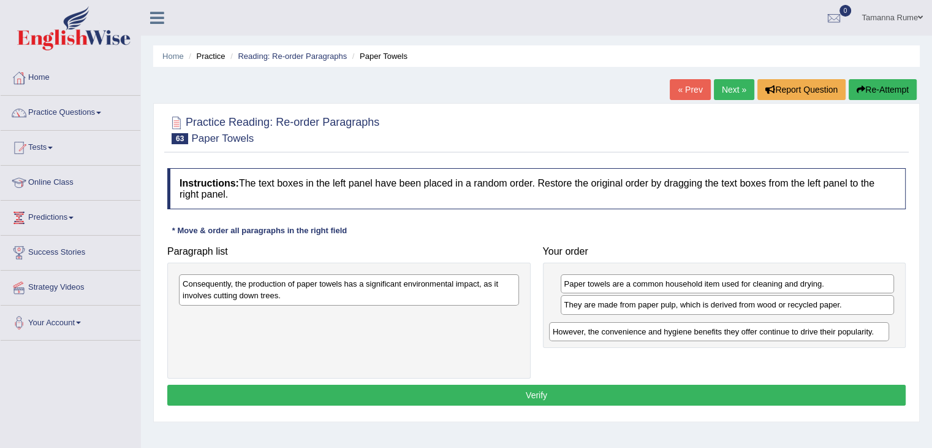
drag, startPoint x: 235, startPoint y: 316, endPoint x: 606, endPoint y: 332, distance: 370.6
click at [606, 332] on div "However, the convenience and hygiene benefits they offer continue to drive thei…" at bounding box center [719, 331] width 340 height 19
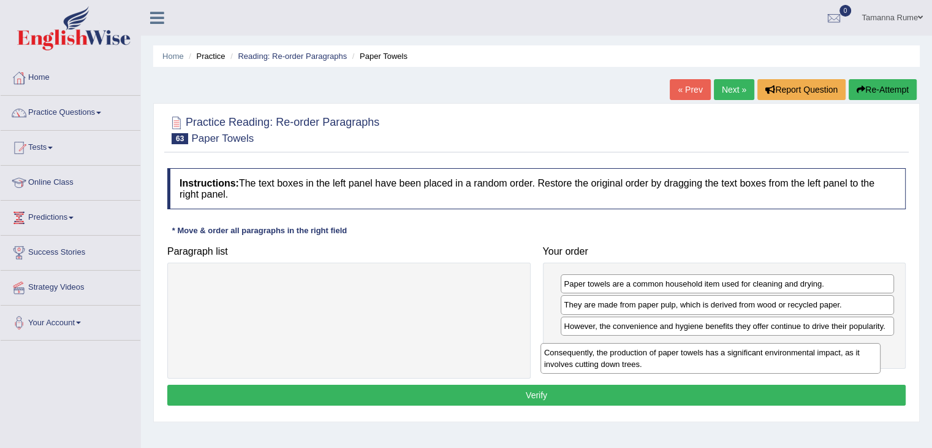
drag, startPoint x: 292, startPoint y: 294, endPoint x: 654, endPoint y: 363, distance: 368.2
click at [654, 363] on div "Consequently, the production of paper towels has a significant environmental im…" at bounding box center [711, 358] width 340 height 31
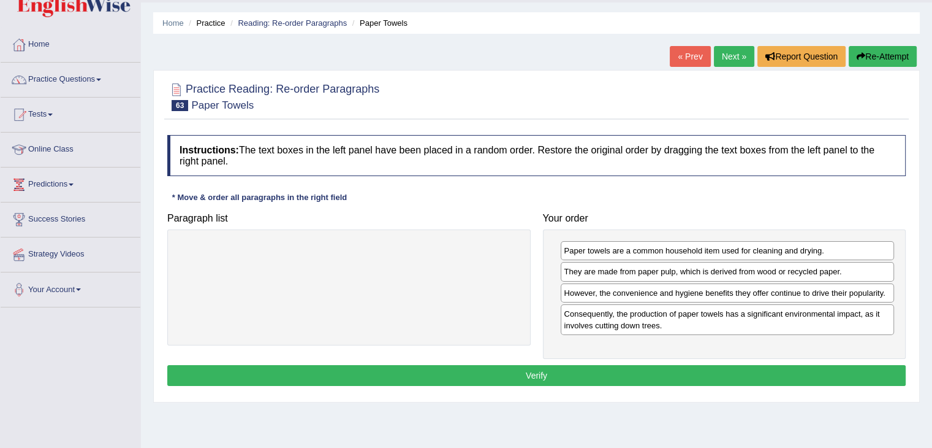
scroll to position [61, 0]
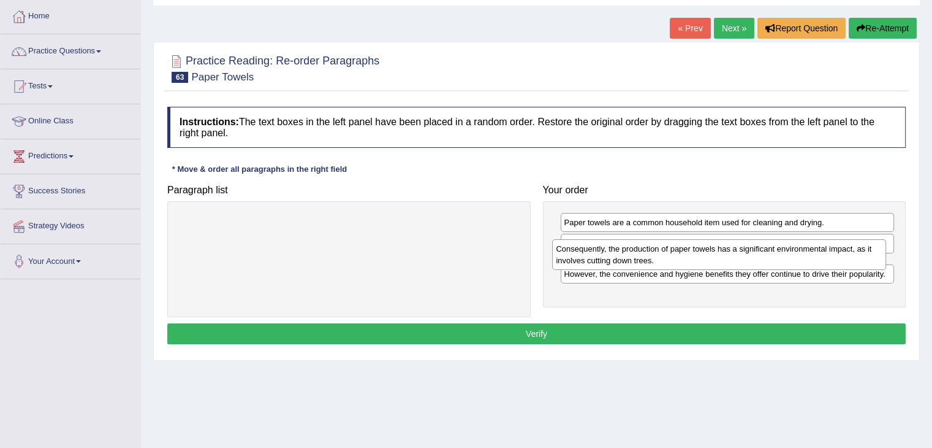
drag, startPoint x: 600, startPoint y: 295, endPoint x: 592, endPoint y: 259, distance: 36.4
click at [592, 259] on div "Consequently, the production of paper towels has a significant environmental im…" at bounding box center [719, 254] width 334 height 31
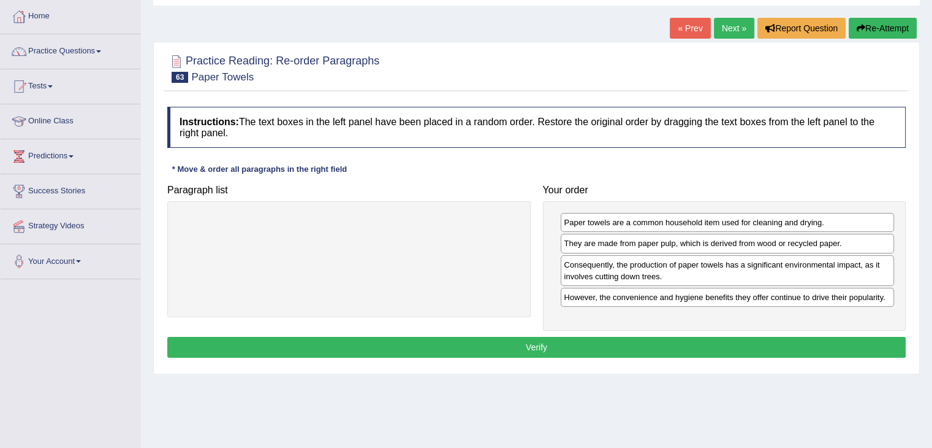
click at [500, 346] on button "Verify" at bounding box center [536, 347] width 739 height 21
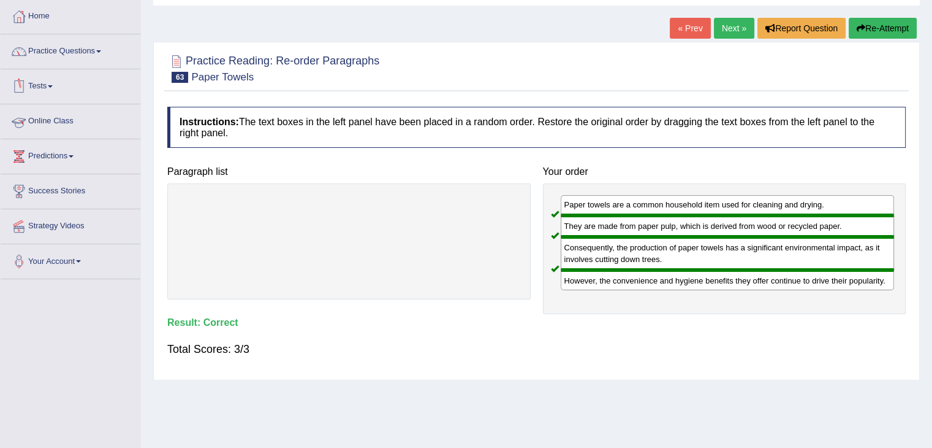
click at [47, 90] on link "Tests" at bounding box center [71, 84] width 140 height 31
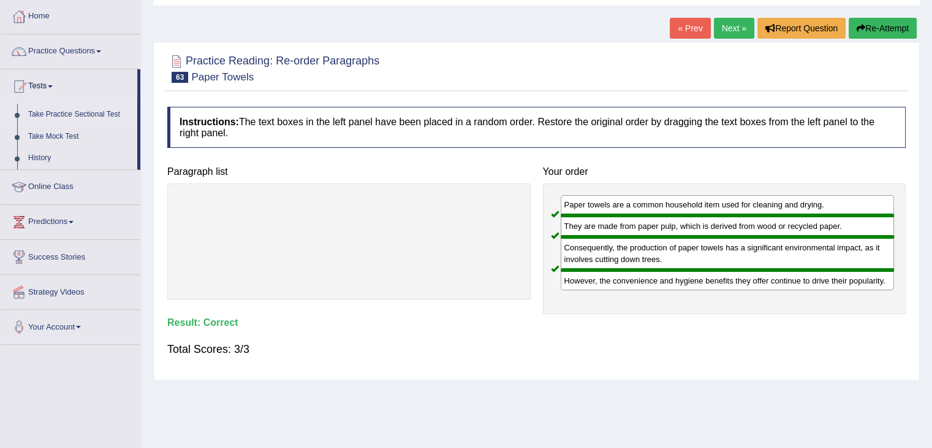
click at [69, 113] on link "Take Practice Sectional Test" at bounding box center [80, 115] width 115 height 22
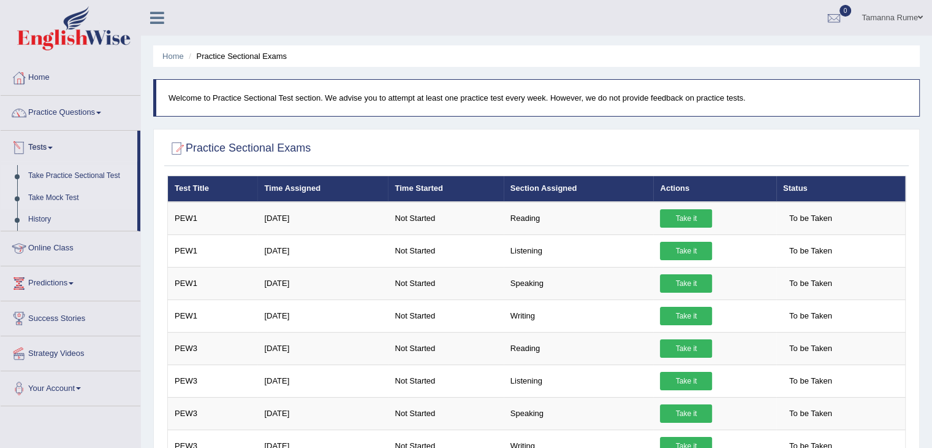
click at [47, 195] on link "Take Mock Test" at bounding box center [80, 198] width 115 height 22
